Goal: Information Seeking & Learning: Learn about a topic

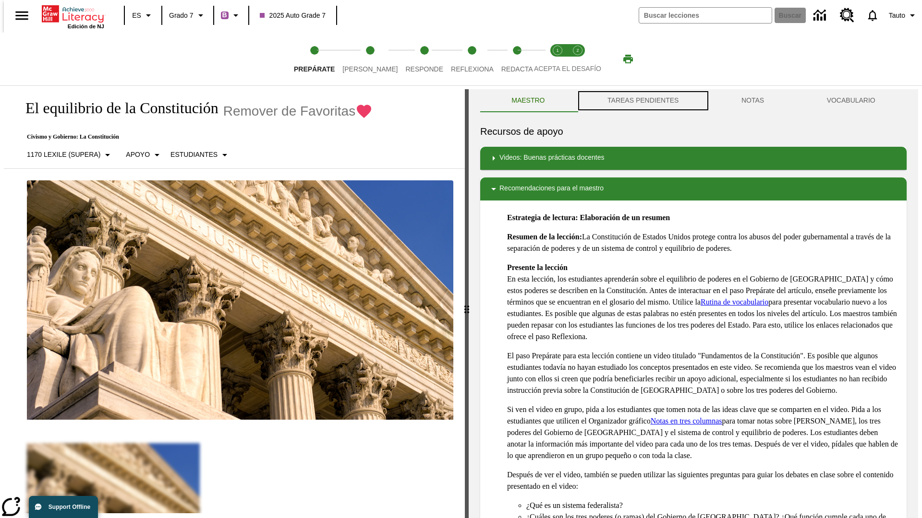
click at [642, 101] on button "TAREAS PENDIENTES" at bounding box center [643, 100] width 134 height 23
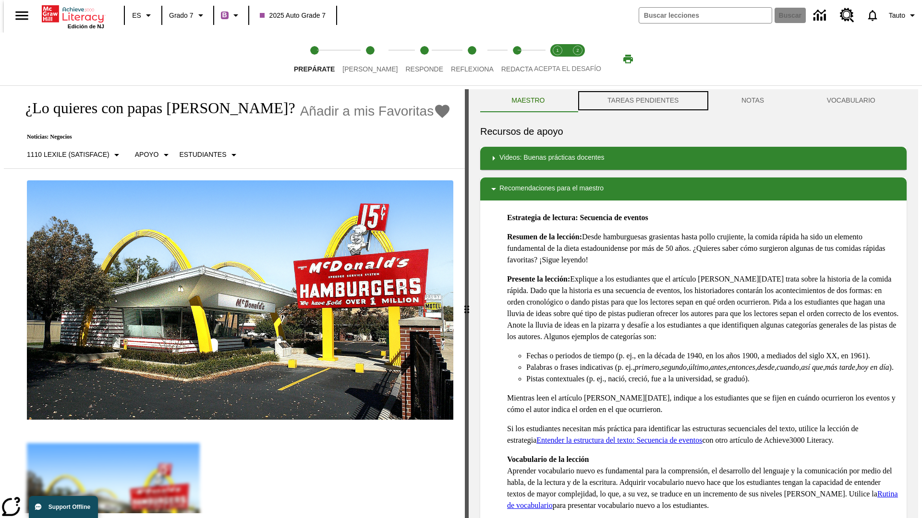
click at [642, 101] on button "TAREAS PENDIENTES" at bounding box center [643, 100] width 134 height 23
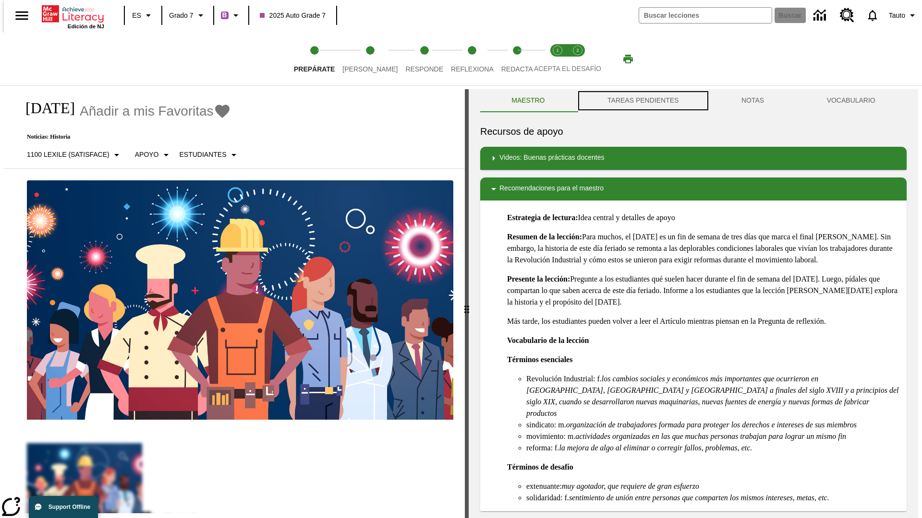
click at [642, 101] on button "TAREAS PENDIENTES" at bounding box center [643, 100] width 134 height 23
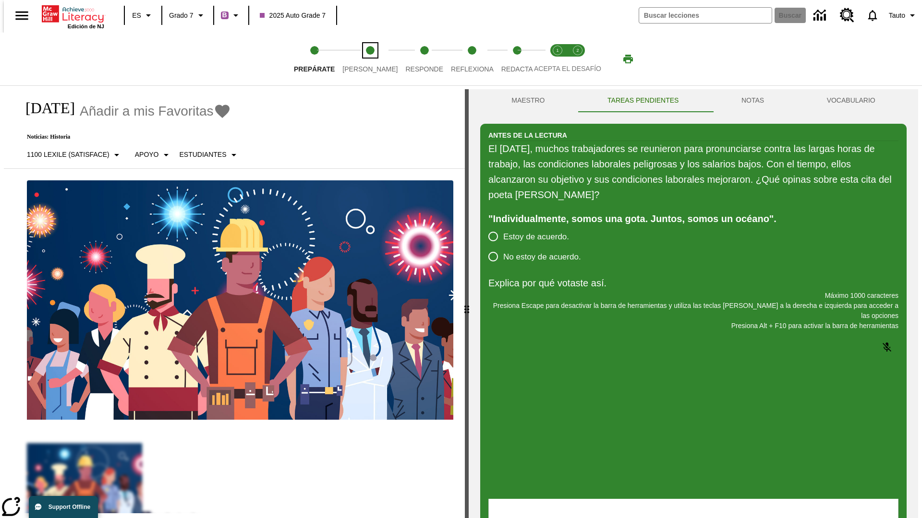
click at [362, 59] on span "[PERSON_NAME]" at bounding box center [369, 65] width 55 height 17
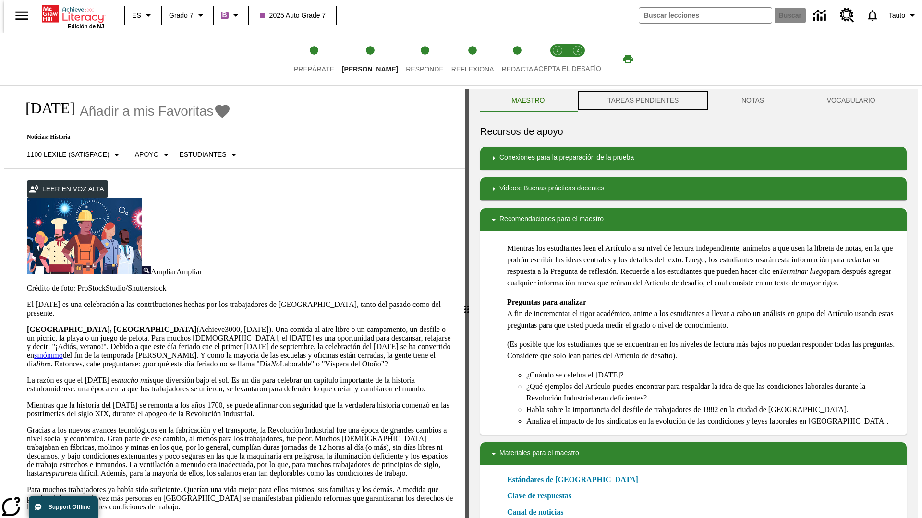
scroll to position [0, 0]
click at [642, 101] on button "TAREAS PENDIENTES" at bounding box center [643, 100] width 134 height 23
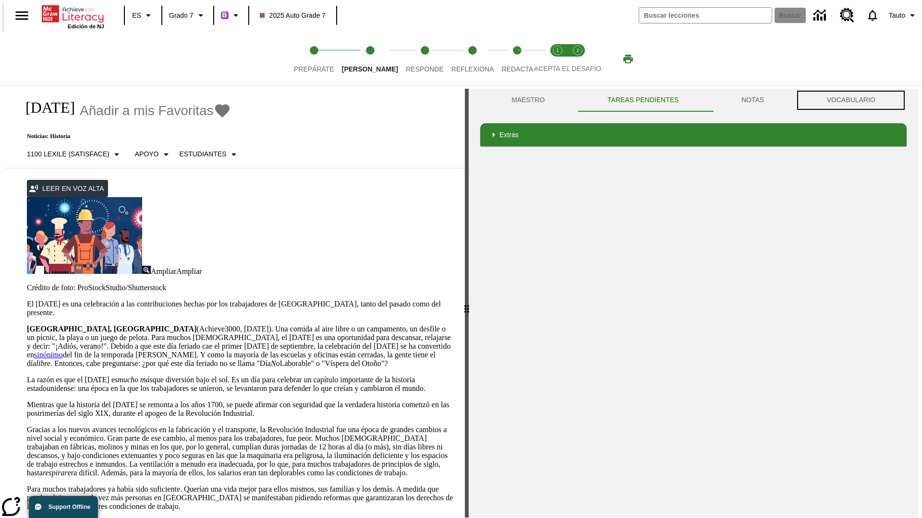
click at [854, 100] on button "VOCABULARIO" at bounding box center [850, 100] width 111 height 23
click at [63, 351] on link "sinónimo" at bounding box center [48, 355] width 29 height 8
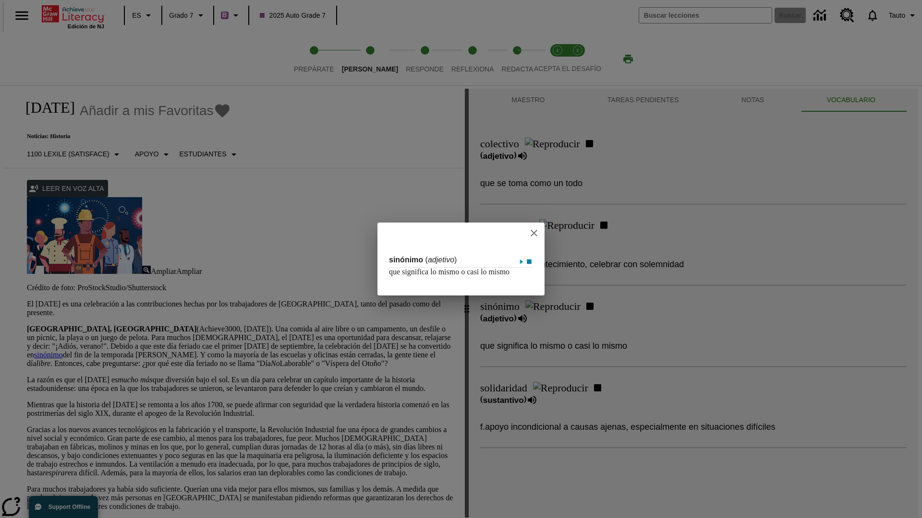
click at [534, 230] on icon "close" at bounding box center [533, 233] width 7 height 7
click at [410, 59] on span "Responde" at bounding box center [425, 65] width 38 height 17
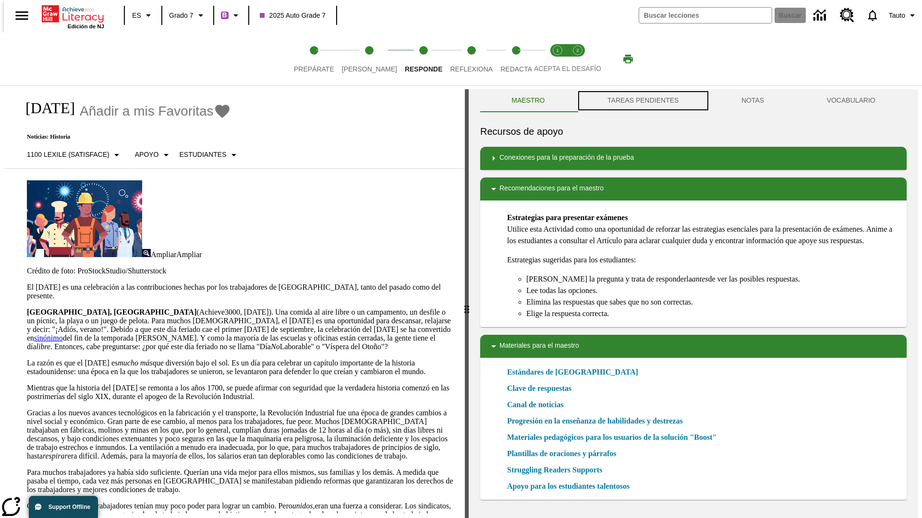
scroll to position [0, 0]
click at [642, 101] on button "TAREAS PENDIENTES" at bounding box center [643, 100] width 134 height 23
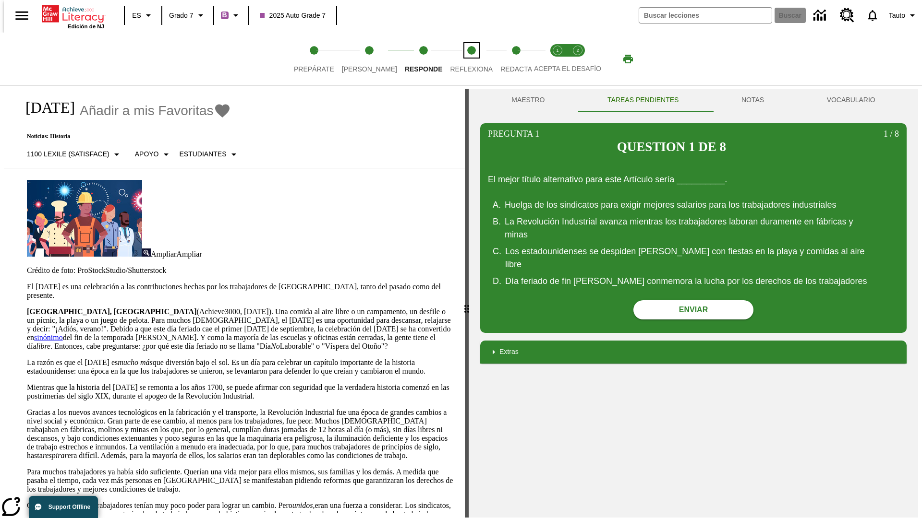
click at [458, 59] on span "Reflexiona" at bounding box center [471, 65] width 43 height 17
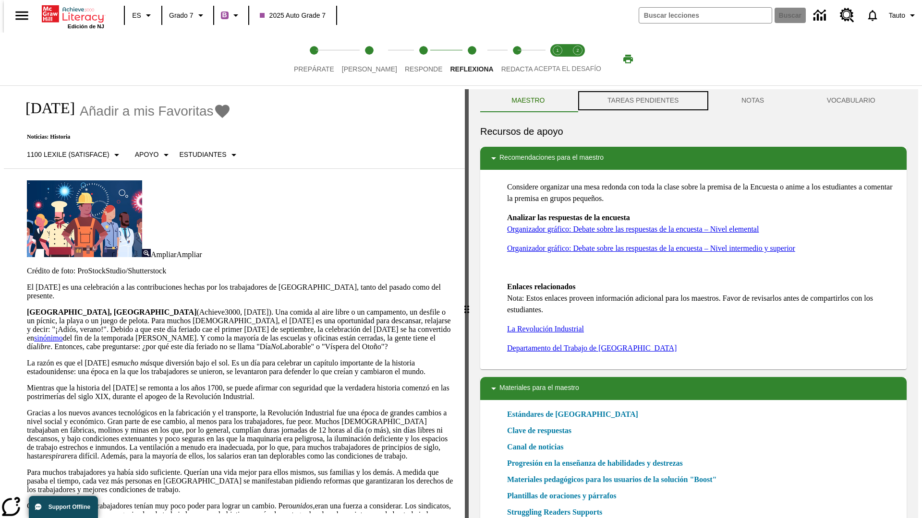
scroll to position [0, 0]
click at [642, 101] on button "TAREAS PENDIENTES" at bounding box center [643, 100] width 134 height 23
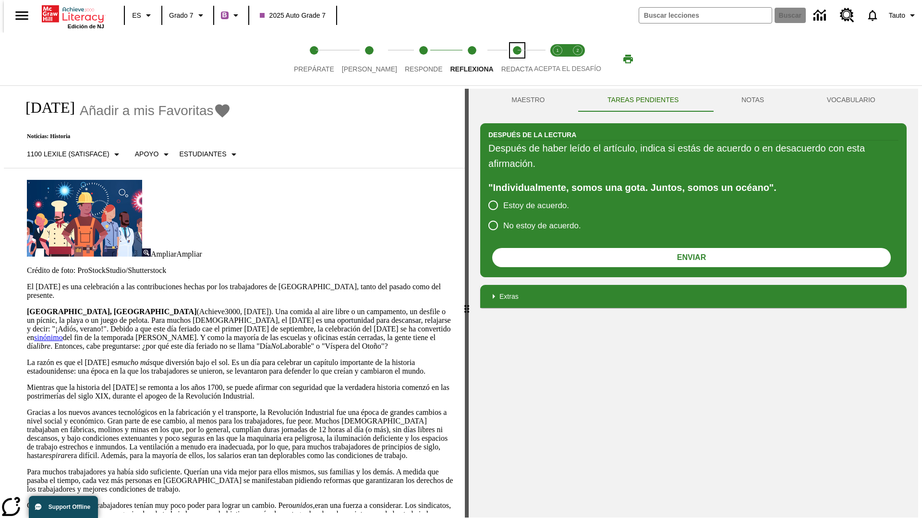
click at [506, 59] on span "Redacta" at bounding box center [517, 65] width 32 height 17
